Goal: Task Accomplishment & Management: Use online tool/utility

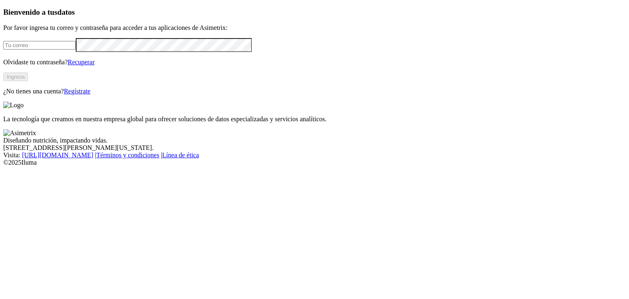
type input "[PERSON_NAME][EMAIL_ADDRESS][PERSON_NAME][DOMAIN_NAME]"
click at [133, 95] on div "Bienvenido a tus datos Por favor ingresa tu correo y contraseña para acceder a …" at bounding box center [314, 51] width 623 height 87
click at [28, 81] on button "Ingresa" at bounding box center [15, 77] width 25 height 9
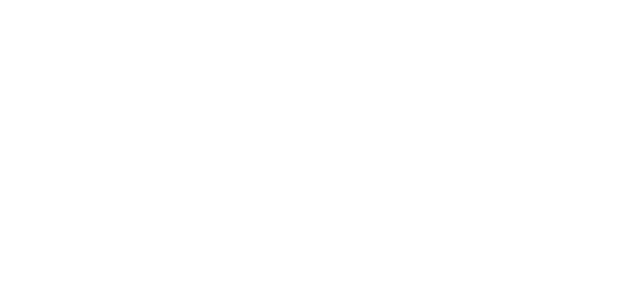
drag, startPoint x: 325, startPoint y: 91, endPoint x: 445, endPoint y: 118, distance: 123.9
